Goal: Information Seeking & Learning: Check status

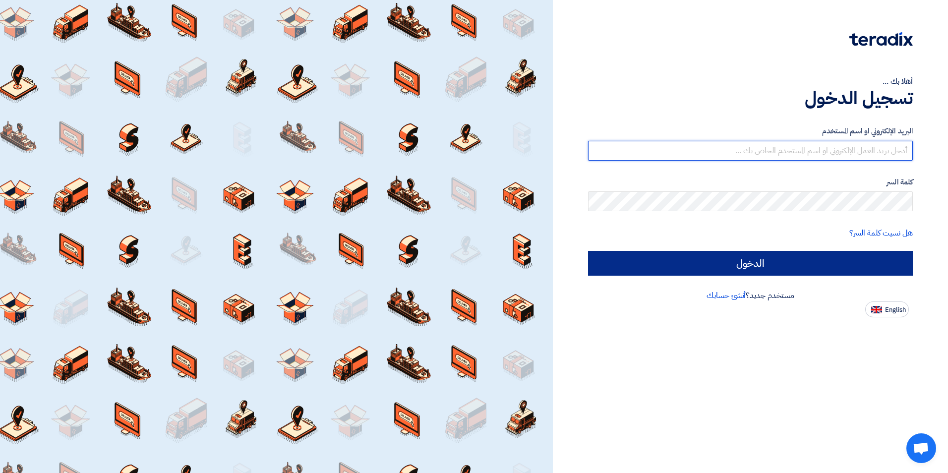
type input "[PERSON_NAME][EMAIL_ADDRESS][PERSON_NAME][DOMAIN_NAME]"
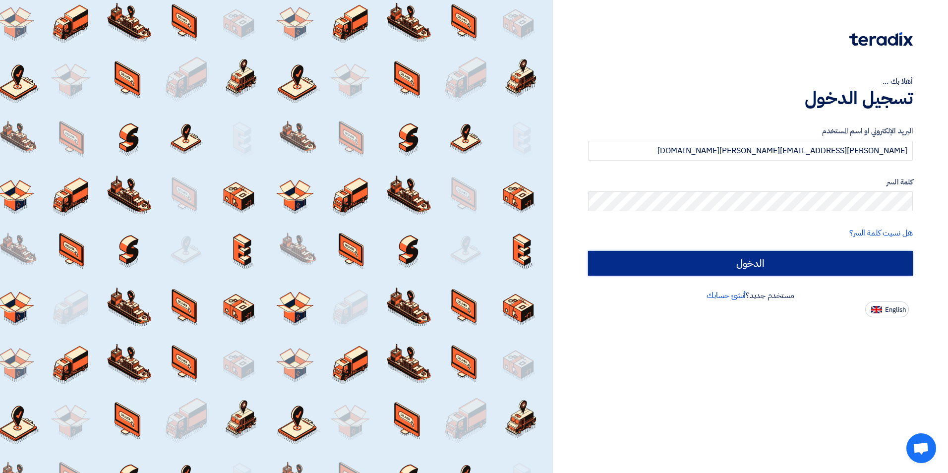
click at [712, 265] on input "الدخول" at bounding box center [750, 263] width 325 height 25
type input "Sign in"
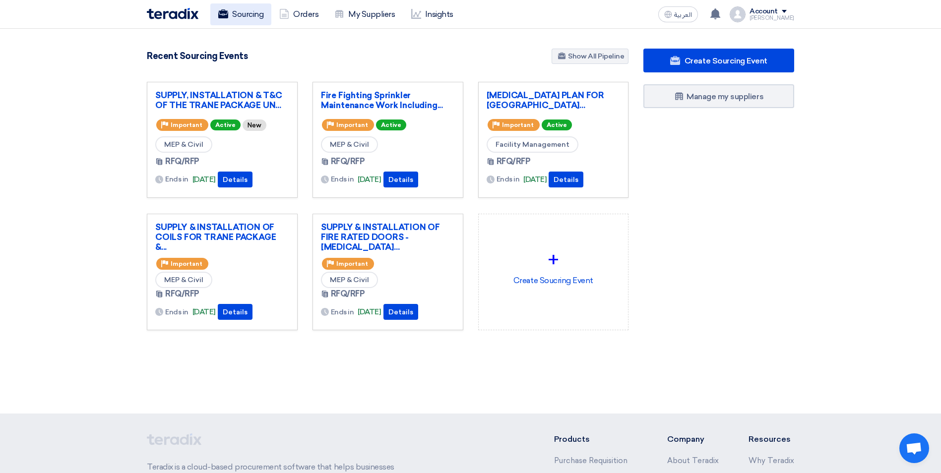
click at [242, 15] on link "Sourcing" at bounding box center [240, 14] width 61 height 22
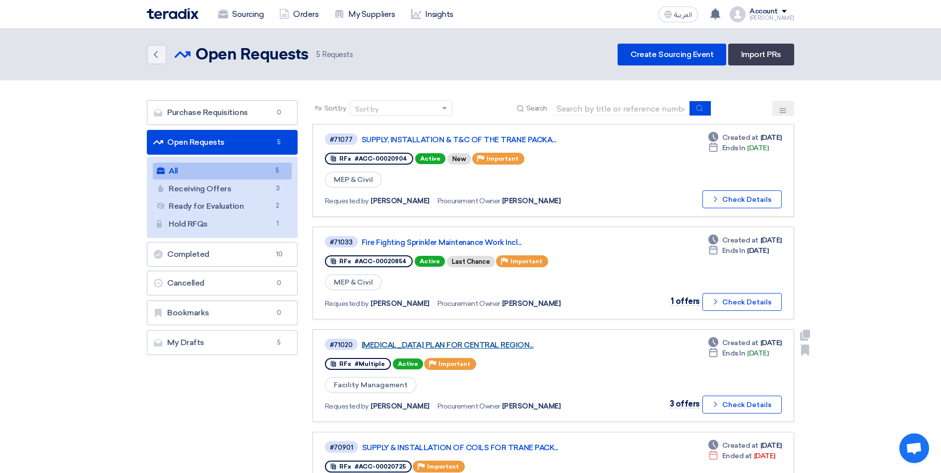
click at [512, 346] on link "[MEDICAL_DATA] PLAN FOR CENTRAL REGION..." at bounding box center [485, 345] width 248 height 9
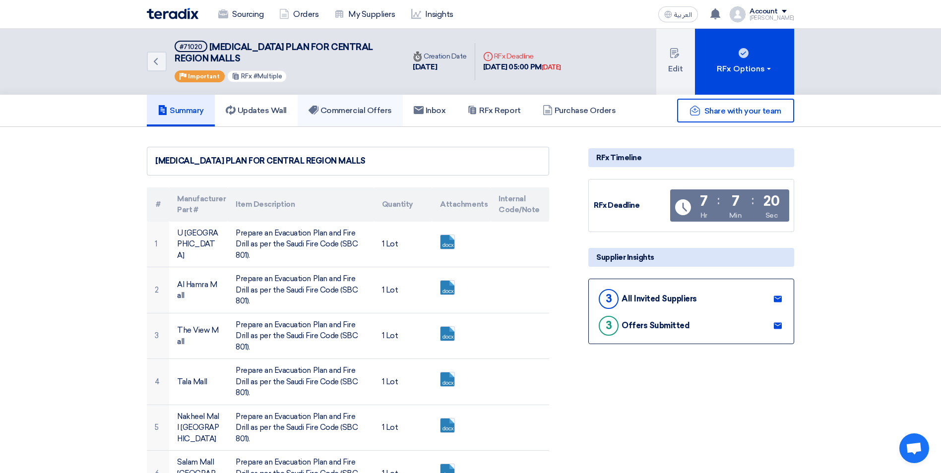
click at [350, 111] on h5 "Commercial Offers" at bounding box center [349, 111] width 83 height 10
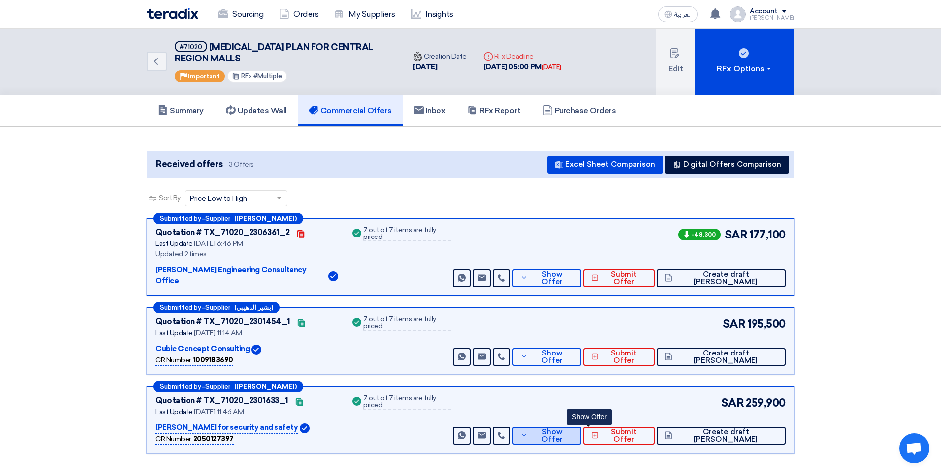
click at [573, 428] on span "Show Offer" at bounding box center [551, 435] width 43 height 15
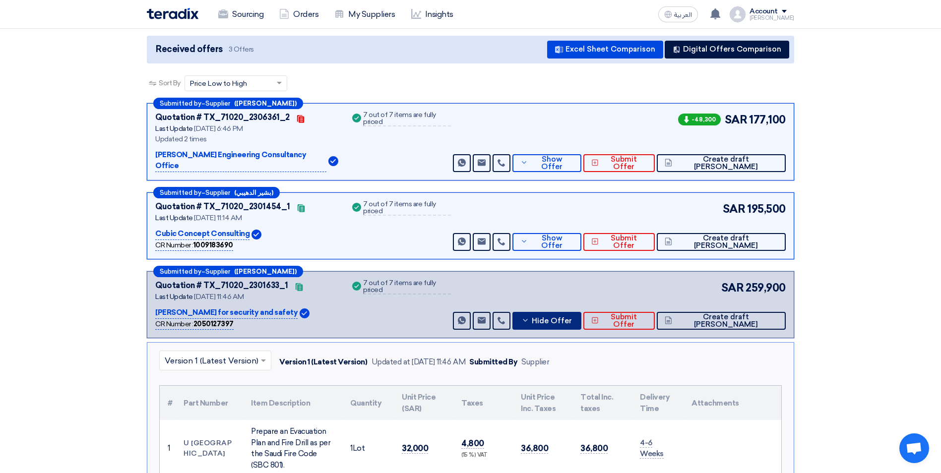
scroll to position [50, 0]
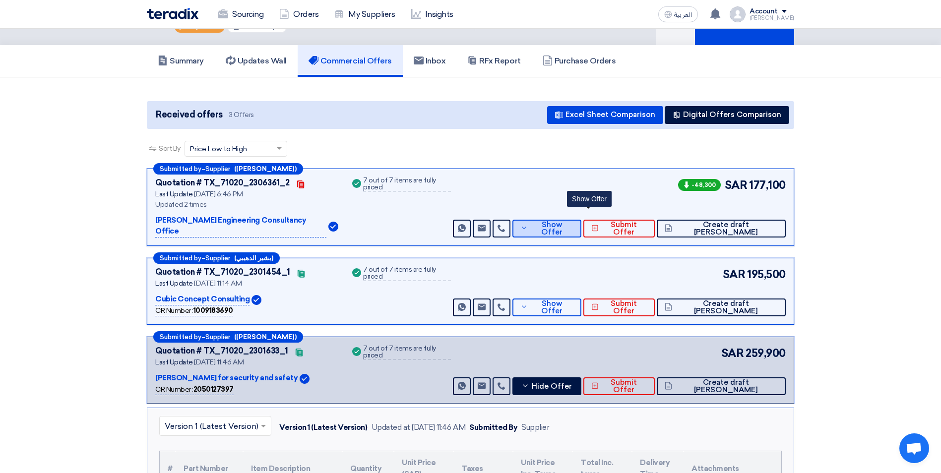
click at [573, 221] on span "Show Offer" at bounding box center [551, 228] width 43 height 15
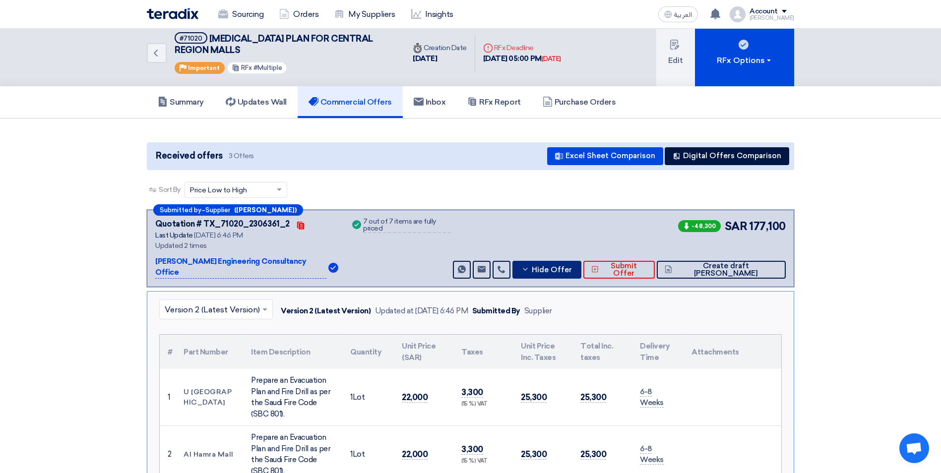
scroll to position [0, 0]
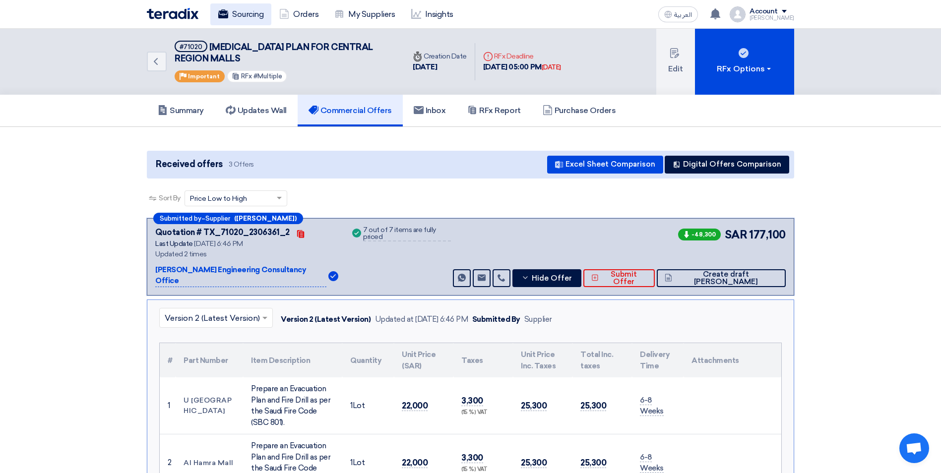
click at [225, 16] on use at bounding box center [223, 13] width 10 height 9
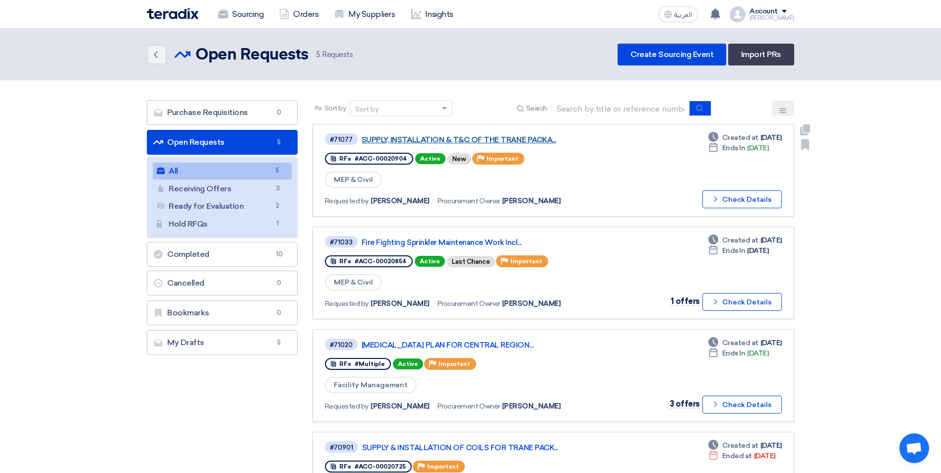
click at [499, 143] on link "SUPPLY, INSTALLATION & T&C OF THE TRANE PACKA..." at bounding box center [485, 139] width 248 height 9
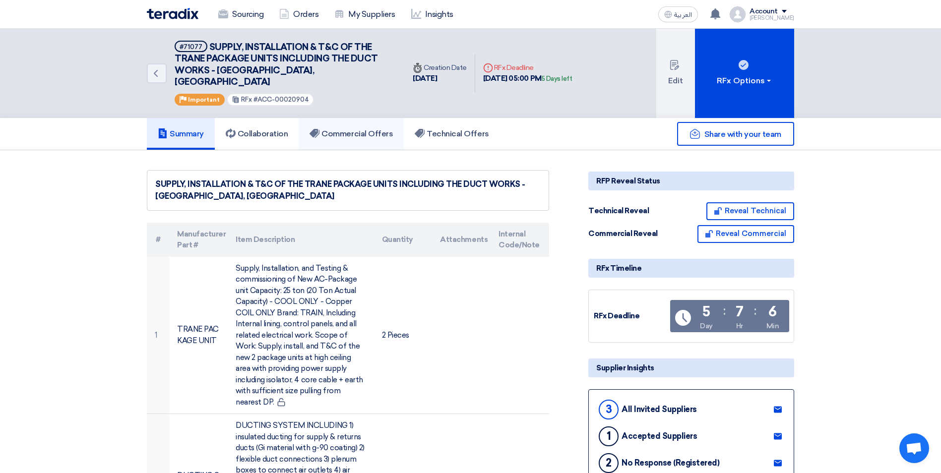
click at [350, 127] on link "Commercial Offers" at bounding box center [351, 134] width 105 height 32
